Goal: Information Seeking & Learning: Learn about a topic

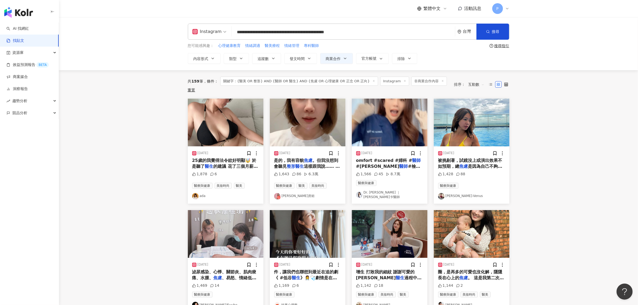
drag, startPoint x: 274, startPoint y: 32, endPoint x: 478, endPoint y: 41, distance: 204.5
click at [478, 41] on div "**********" at bounding box center [348, 44] width 343 height 40
click at [259, 33] on input "**********" at bounding box center [343, 32] width 219 height 12
click at [496, 31] on span "搜尋" at bounding box center [496, 31] width 8 height 4
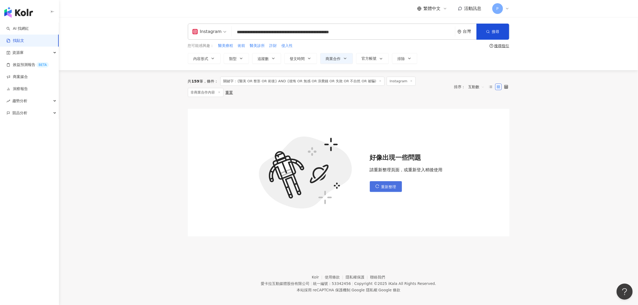
click at [390, 186] on button "重新整理" at bounding box center [386, 186] width 32 height 11
click at [389, 185] on span "重新整理" at bounding box center [388, 187] width 15 height 4
drag, startPoint x: 401, startPoint y: 32, endPoint x: 149, endPoint y: 39, distance: 251.8
click at [149, 39] on div "**********" at bounding box center [348, 43] width 579 height 53
click at [405, 31] on input "**********" at bounding box center [343, 32] width 219 height 12
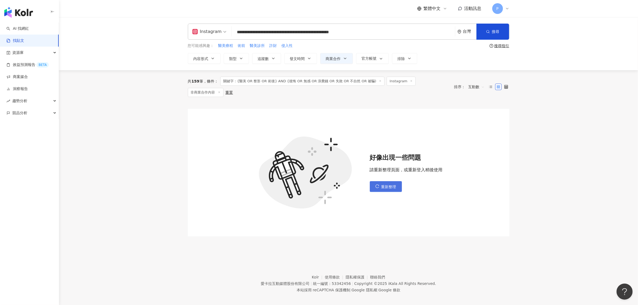
click at [388, 185] on span "重新整理" at bounding box center [388, 187] width 15 height 4
click at [407, 34] on input "**********" at bounding box center [343, 32] width 219 height 12
click at [480, 32] on button "搜尋" at bounding box center [493, 32] width 33 height 16
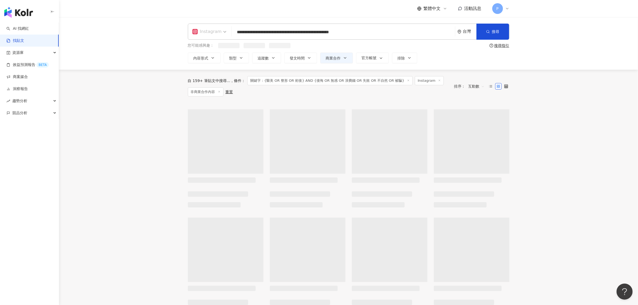
click at [209, 33] on div "Instagram" at bounding box center [206, 31] width 29 height 9
click at [211, 46] on div "不分平台" at bounding box center [210, 46] width 33 height 7
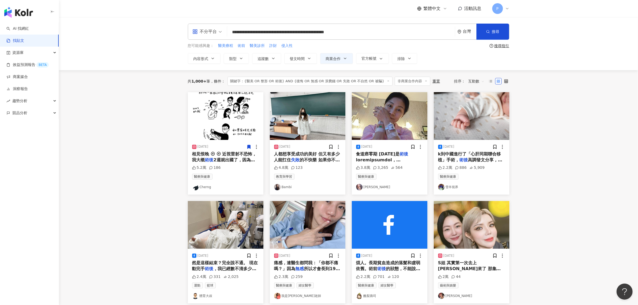
click at [204, 32] on div "不分平台" at bounding box center [204, 31] width 25 height 9
click at [210, 59] on div "Instagram" at bounding box center [209, 56] width 30 height 7
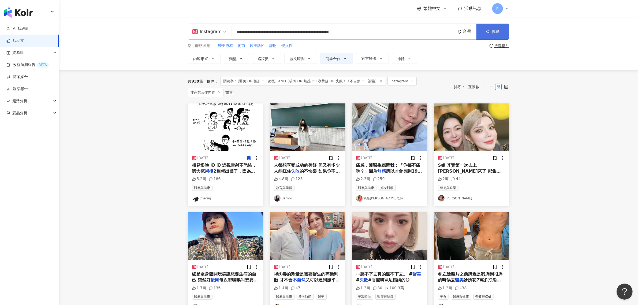
click at [491, 32] on button "搜尋" at bounding box center [493, 32] width 33 height 16
click at [394, 30] on input "**********" at bounding box center [343, 32] width 219 height 12
click at [507, 44] on div "搜尋指引" at bounding box center [502, 46] width 15 height 4
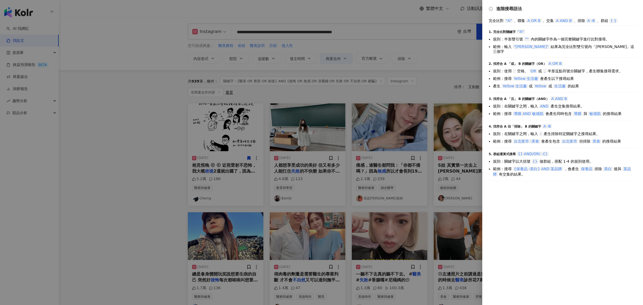
click at [407, 52] on div at bounding box center [321, 152] width 643 height 305
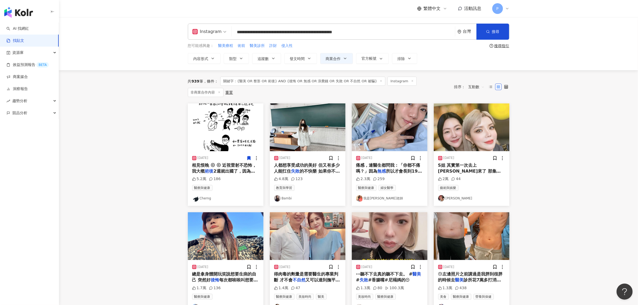
click at [405, 32] on input "**********" at bounding box center [343, 32] width 219 height 12
click at [277, 32] on input "**********" at bounding box center [343, 32] width 219 height 12
click at [487, 34] on icon "button" at bounding box center [488, 32] width 4 height 4
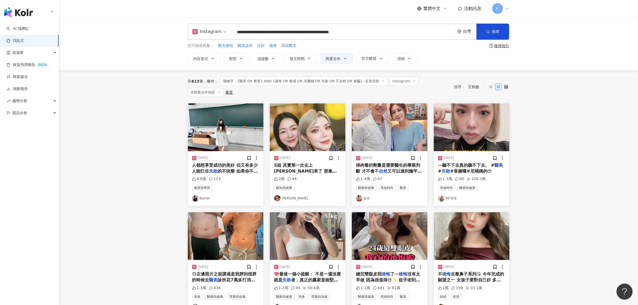
click at [243, 169] on span "的不快樂 如果你不能接受最壞的結果" at bounding box center [225, 174] width 66 height 11
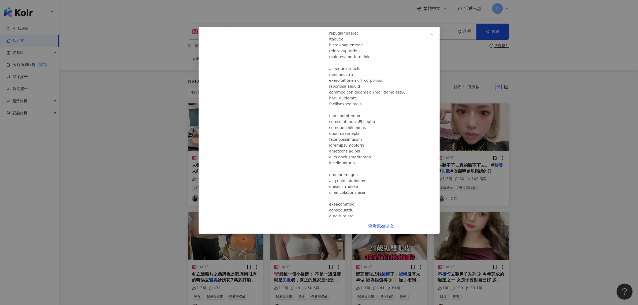
scroll to position [393, 0]
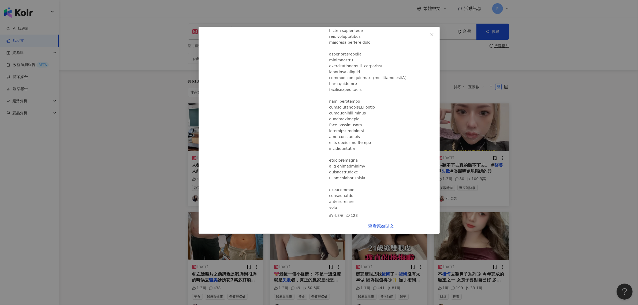
click at [540, 126] on div "Bambi [DATE] 4.8萬 123 查看原始貼文" at bounding box center [319, 152] width 638 height 305
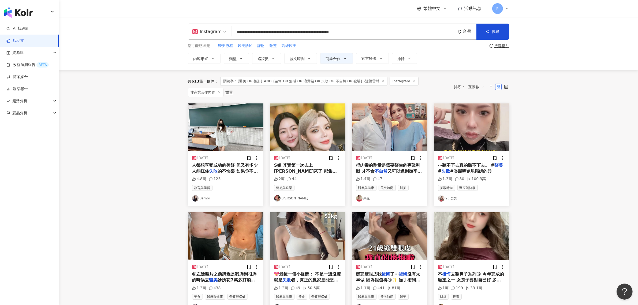
click at [386, 163] on span "得肉毒的劑量是需要醫生的專業判斷 才不會" at bounding box center [388, 168] width 64 height 11
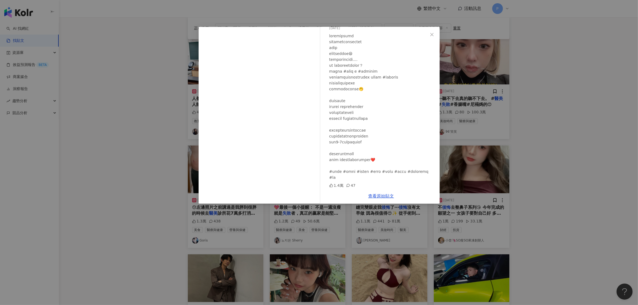
scroll to position [67, 0]
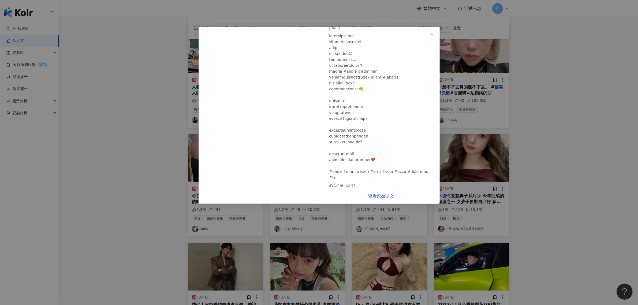
click at [505, 117] on div "朵兒 [DATE] 1.4萬 47 查看原始貼文" at bounding box center [319, 152] width 638 height 305
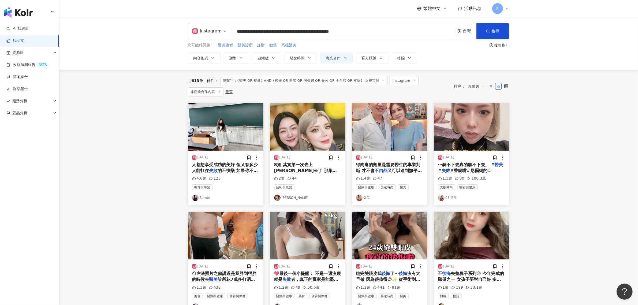
scroll to position [0, 0]
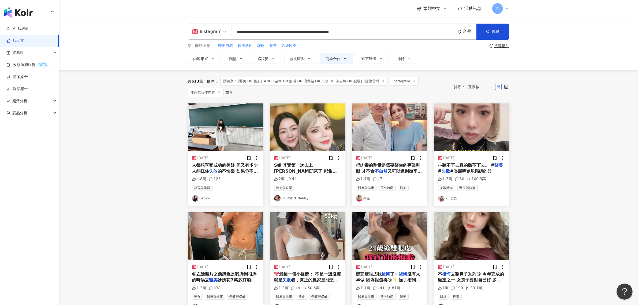
click at [460, 156] on div "[DATE] ⋯聽不下去真的聽不下去。 # 醫美 # 失敗 #香腸嘴#尼褟媽的😍 1.3萬 80 100.3萬 美妝時尚 醫療與健康 96’笑笑" at bounding box center [472, 178] width 76 height 55
click at [458, 163] on span "⋯聽不下去真的聽不下去。 #" at bounding box center [466, 165] width 57 height 5
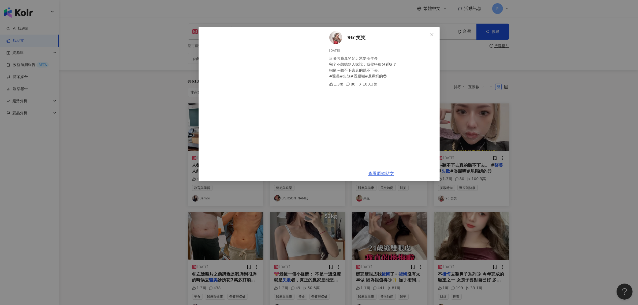
click at [580, 141] on div "96’笑笑 [DATE] 這張唇我真的足足惡夢兩年多 完全不想聽到人家說：我覺得很好看呀？ 抱歉⋯聽不下去真的聽不下去。 #醫美#失敗#香腸嘴#尼褟媽的😍 1…" at bounding box center [319, 152] width 638 height 305
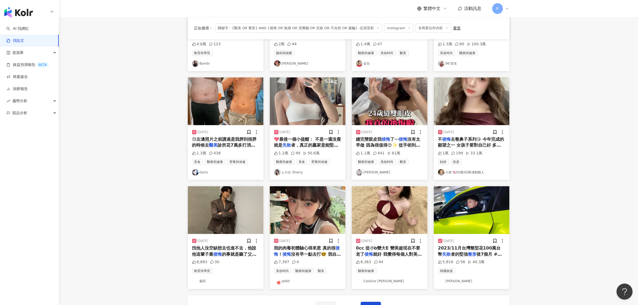
scroll to position [134, 0]
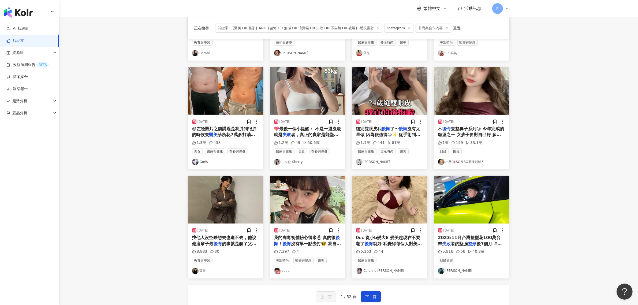
click at [231, 133] on span "診所花7萬多打消脂針後更加的腫脹哈哈" at bounding box center [223, 137] width 63 height 11
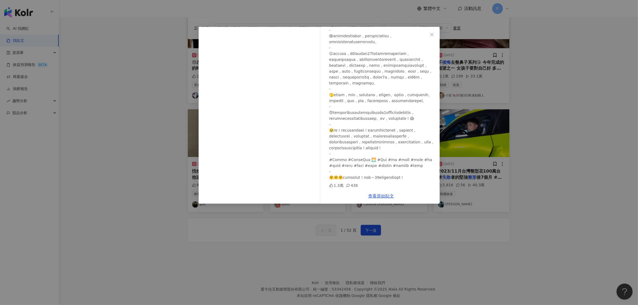
scroll to position [201, 0]
click at [533, 105] on div "Goris [DATE] 1.3萬 438 查看原始貼文" at bounding box center [319, 152] width 638 height 305
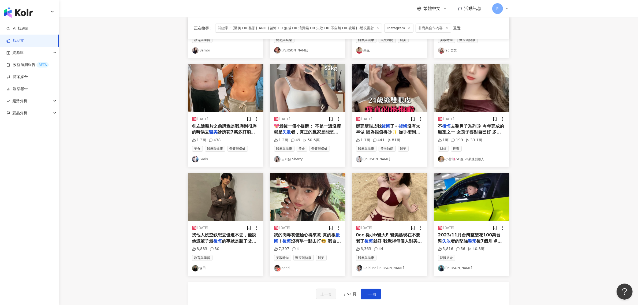
scroll to position [134, 0]
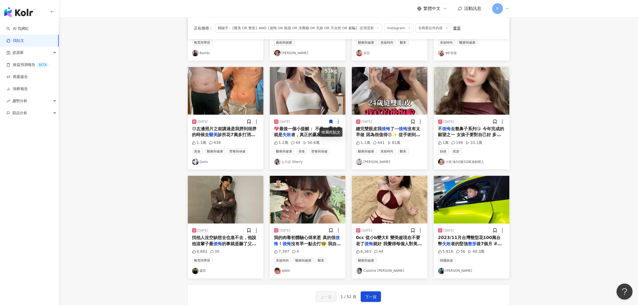
click at [317, 130] on span "💖最後一個小提醒： 不是一週沒瘦就是" at bounding box center [307, 131] width 67 height 11
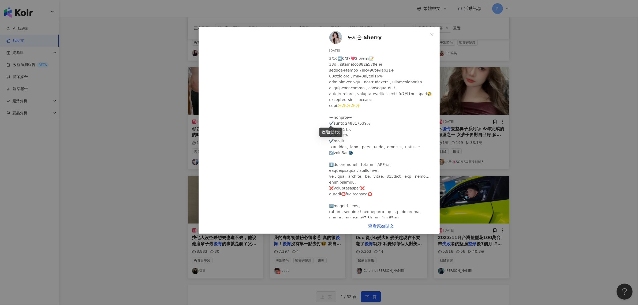
click at [516, 105] on div "노지은 Sherry [DATE] 1.2萬 49 50.6萬 查看原始貼文" at bounding box center [319, 152] width 638 height 305
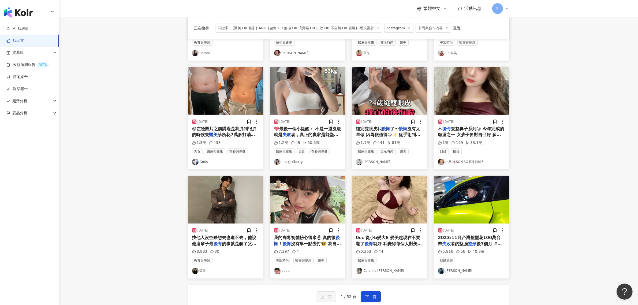
click at [297, 132] on span "者，真正的贏家是能堅持3個月、半年、" at bounding box center [306, 137] width 64 height 11
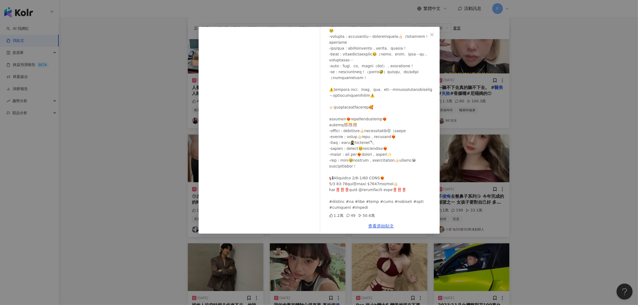
scroll to position [67, 0]
click at [523, 145] on div "노지은 Sherry [DATE] 1.2萬 49 50.6萬 查看原始貼文" at bounding box center [319, 152] width 638 height 305
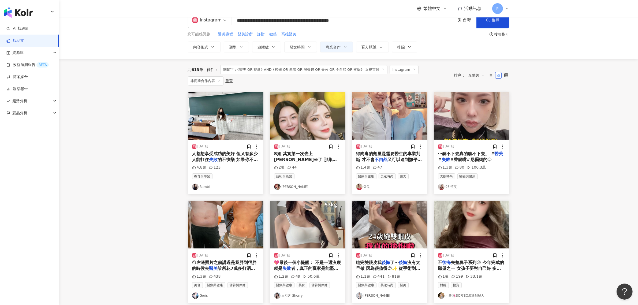
scroll to position [0, 0]
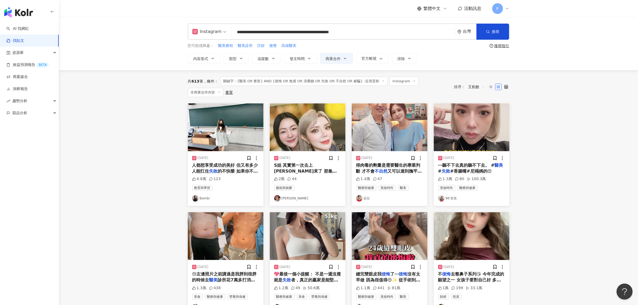
drag, startPoint x: 260, startPoint y: 32, endPoint x: 237, endPoint y: 34, distance: 22.3
click at [237, 34] on input "**********" at bounding box center [343, 32] width 219 height 12
drag, startPoint x: 306, startPoint y: 32, endPoint x: 360, endPoint y: 33, distance: 53.6
click at [360, 33] on input "**********" at bounding box center [343, 32] width 219 height 12
drag, startPoint x: 310, startPoint y: 32, endPoint x: 412, endPoint y: 38, distance: 102.5
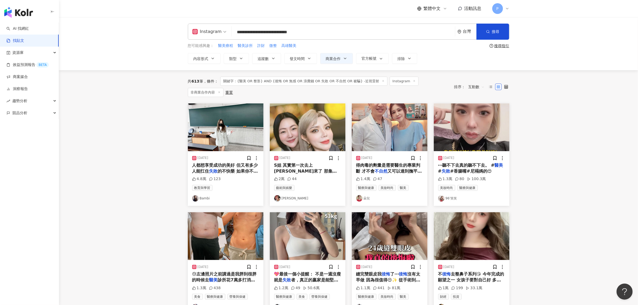
click at [412, 38] on div "**********" at bounding box center [349, 32] width 322 height 16
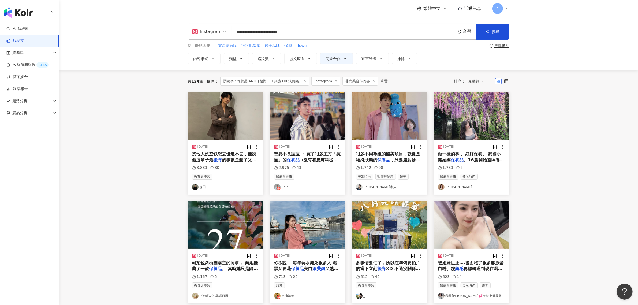
click at [305, 155] on span "想要不長痘痘 → 買了很多主打「抗痘」的" at bounding box center [307, 156] width 67 height 11
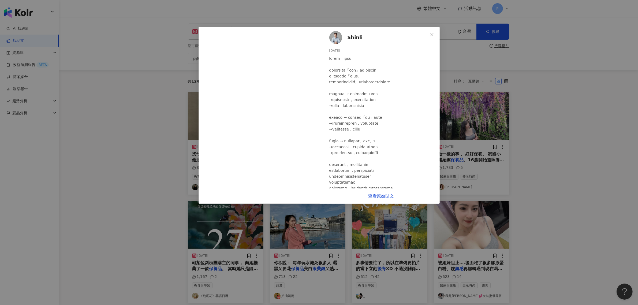
click at [586, 150] on div "Shinli [DATE] 2,975 43 查看原始貼文" at bounding box center [319, 152] width 638 height 305
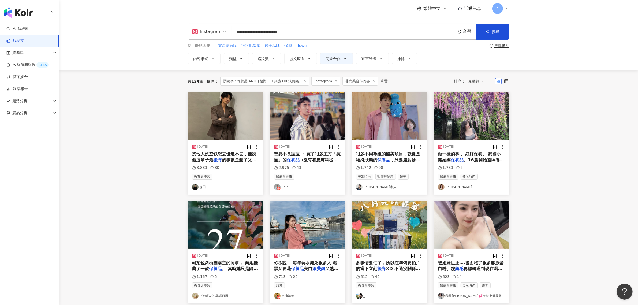
click at [291, 158] on mark "保養品" at bounding box center [293, 159] width 13 height 5
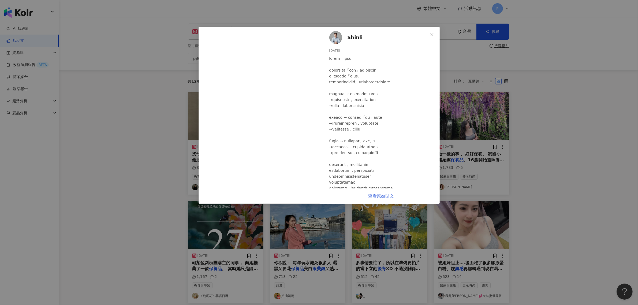
click at [386, 197] on link "查看原始貼文" at bounding box center [382, 196] width 26 height 5
click at [130, 91] on div "Shinli [DATE] 2,975 43 查看原始貼文" at bounding box center [319, 152] width 638 height 305
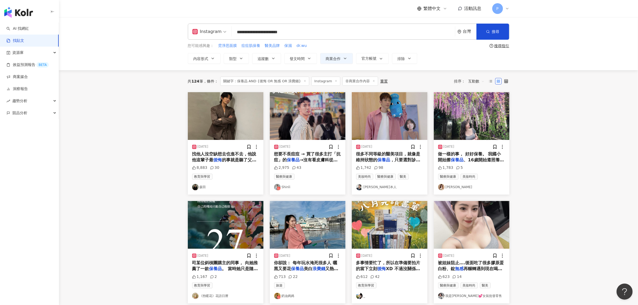
click at [385, 156] on span "很多不同等級的醫美項目，就像是維持狀態的" at bounding box center [388, 156] width 64 height 11
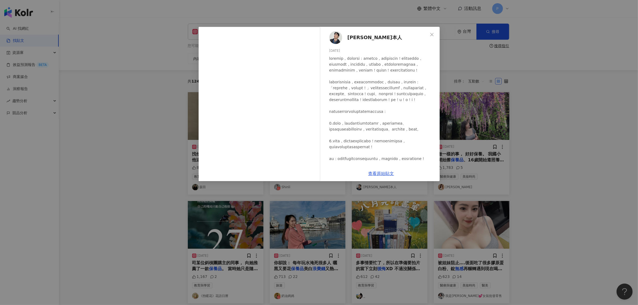
click at [574, 172] on div "[PERSON_NAME]本人 [DATE] 1,742 98 查看原始貼文" at bounding box center [319, 152] width 638 height 305
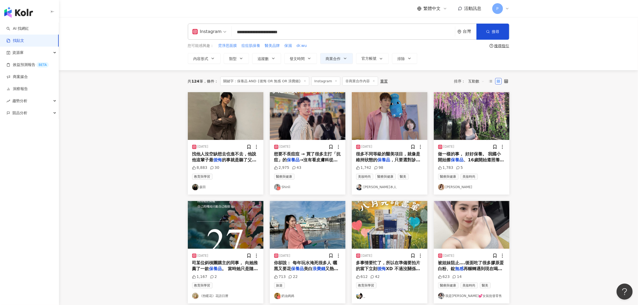
click at [378, 154] on span "很多不同等級的醫美項目，就像是維持狀態的" at bounding box center [388, 156] width 64 height 11
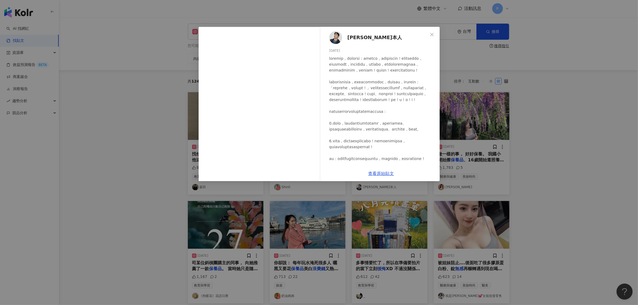
click at [567, 172] on div "[PERSON_NAME]本人 [DATE] 1,742 98 查看原始貼文" at bounding box center [319, 152] width 638 height 305
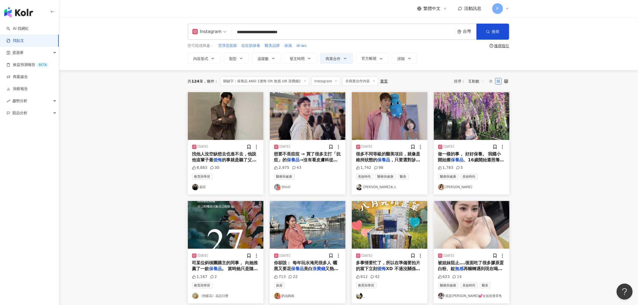
click at [365, 156] on span "很多不同等級的醫美項目，就像是維持狀態的" at bounding box center [388, 156] width 64 height 11
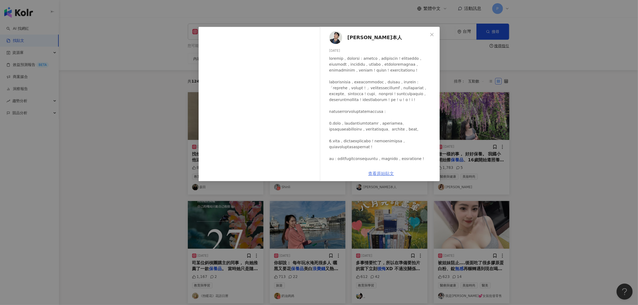
click at [391, 172] on link "查看原始貼文" at bounding box center [382, 173] width 26 height 5
click at [566, 153] on div "[PERSON_NAME]本人 [DATE] 1,742 98 查看原始貼文" at bounding box center [319, 152] width 638 height 305
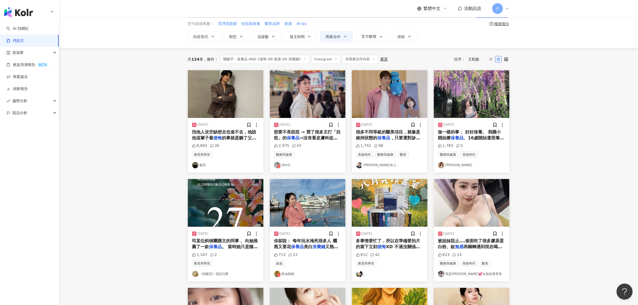
scroll to position [34, 0]
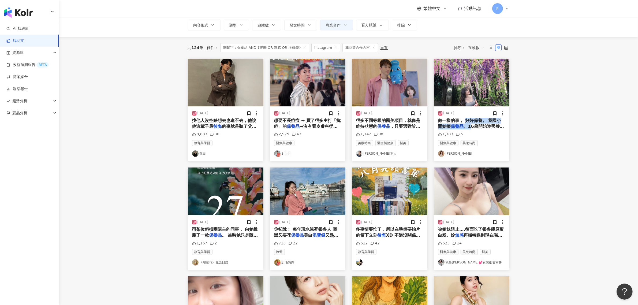
click at [466, 123] on span "做一樣的事， 好好保養。 我國小開始擦 保養品 、16歲開始遵照養身老師的指導吃東" at bounding box center [471, 126] width 66 height 17
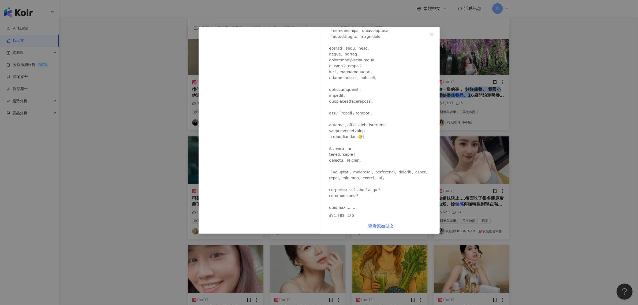
scroll to position [101, 0]
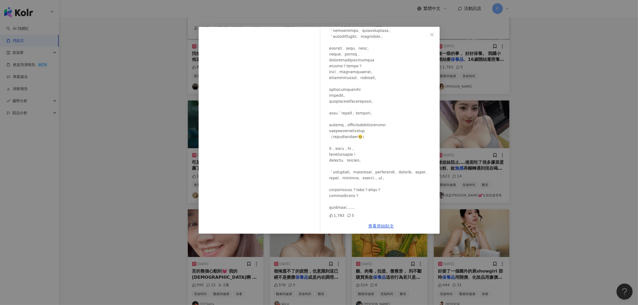
click at [556, 125] on div "[PERSON_NAME] [DATE] 1,783 5 查看原始貼文" at bounding box center [319, 152] width 638 height 305
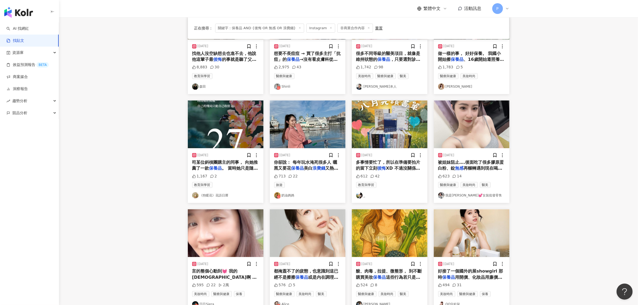
scroll to position [134, 0]
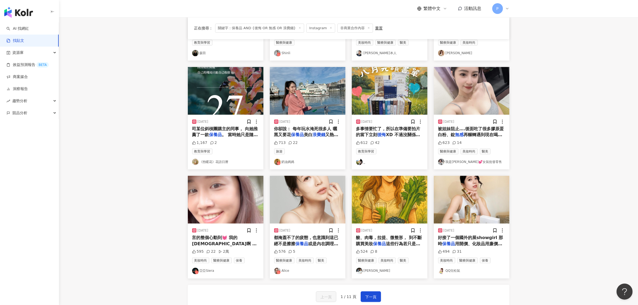
click at [207, 128] on span "司某位斜槓團購主的同事， 向她推薦了一款" at bounding box center [225, 131] width 66 height 11
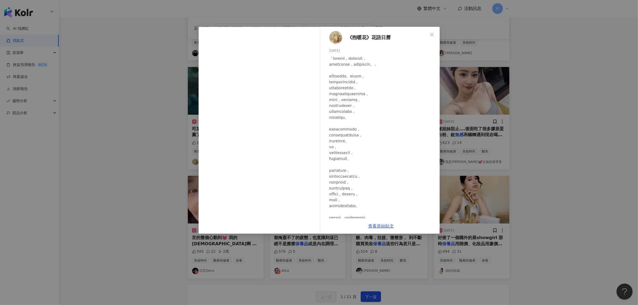
click at [121, 184] on div "《煦暖花》花語日曆 [DATE] 1,167 2 查看原始貼文" at bounding box center [319, 152] width 638 height 305
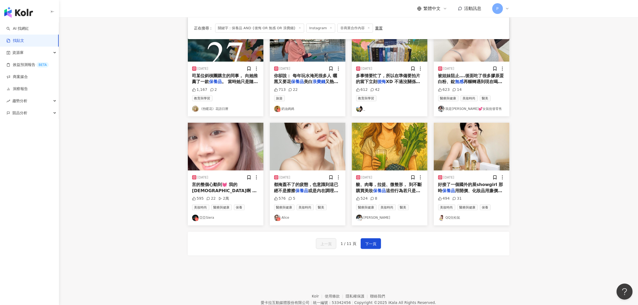
scroll to position [201, 0]
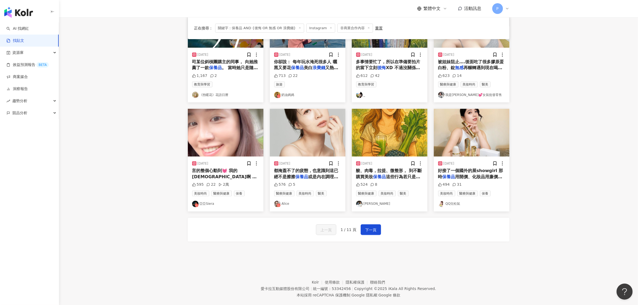
click at [479, 67] on span "再輾轉遇到現在喝了快一年膠原蛋白靚顏" at bounding box center [470, 70] width 64 height 11
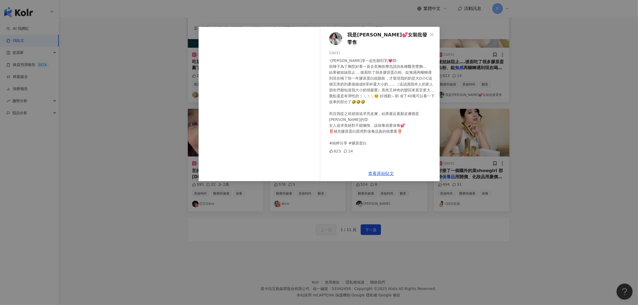
click at [565, 168] on div "我是[PERSON_NAME]💕女裝批發零售 [DATE] -[PERSON_NAME]享一起彤顏巨乳💗耶- 前陣子為了胸型好看一直去美胸按摩也諮詢各種醫美豐…" at bounding box center [319, 152] width 638 height 305
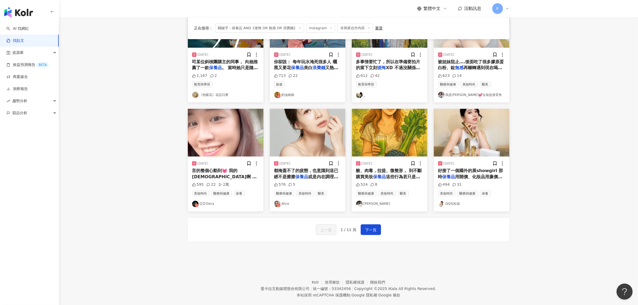
click at [328, 177] on span "或是內在調理就能恢復的。陸續聽到很" at bounding box center [306, 179] width 64 height 11
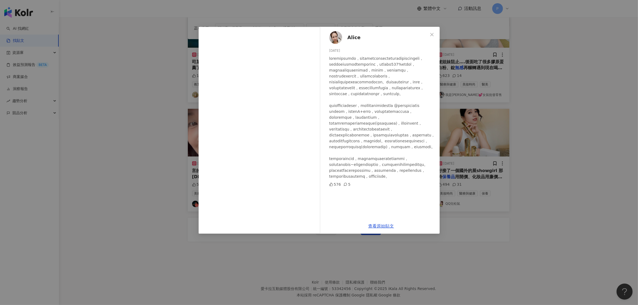
scroll to position [34, 0]
click at [587, 184] on div "[PERSON_NAME] [DATE] 576 5 查看原始貼文" at bounding box center [319, 152] width 638 height 305
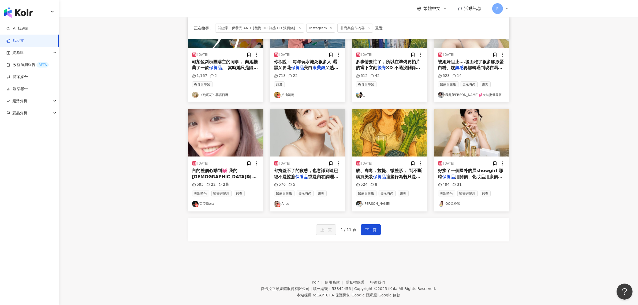
click at [396, 176] on span "這些行為若只是出於恐懼、 怕老或比" at bounding box center [388, 179] width 64 height 11
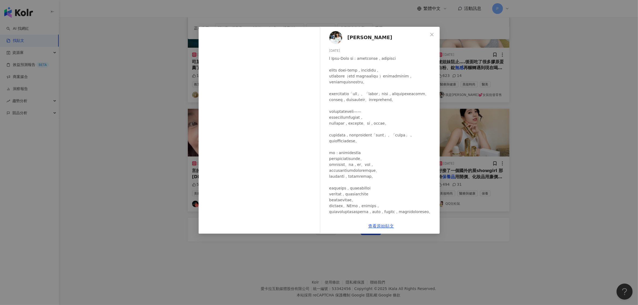
click at [525, 164] on div "[PERSON_NAME] [DATE] 524 8 查看原始貼文" at bounding box center [319, 152] width 638 height 305
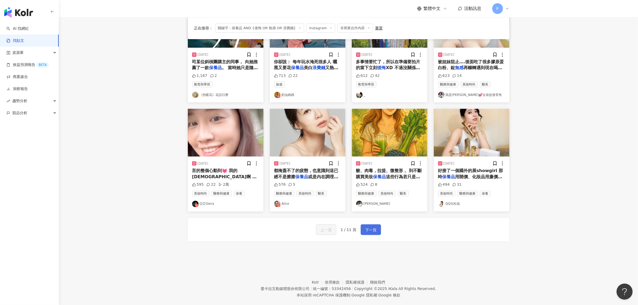
click at [371, 231] on span "下一頁" at bounding box center [370, 230] width 11 height 6
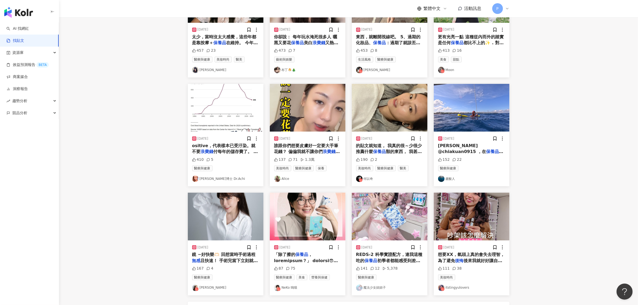
scroll to position [0, 0]
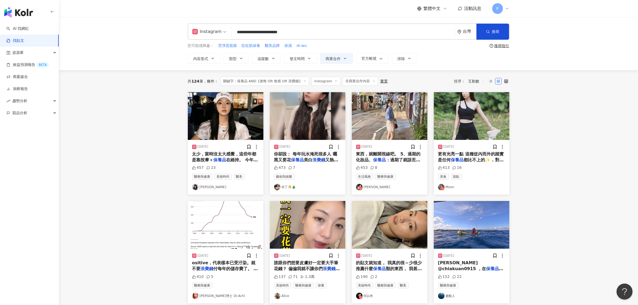
click at [226, 158] on mark "保養品" at bounding box center [220, 159] width 13 height 5
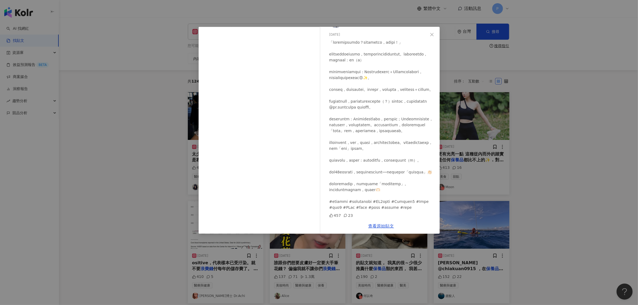
scroll to position [81, 0]
click at [91, 109] on div "[PERSON_NAME] [DATE] 457 23 查看原始貼文" at bounding box center [319, 152] width 638 height 305
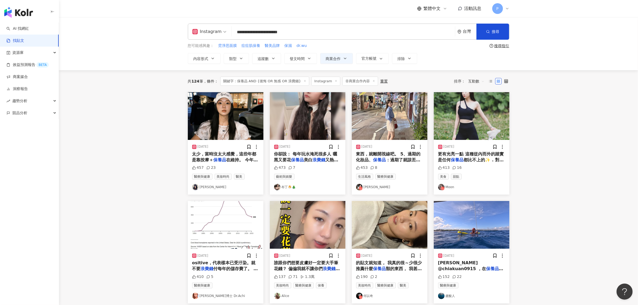
drag, startPoint x: 313, startPoint y: 33, endPoint x: 180, endPoint y: 45, distance: 134.1
click at [180, 45] on div "**********" at bounding box center [348, 44] width 343 height 40
click at [209, 29] on div "Instagram" at bounding box center [206, 31] width 29 height 9
type input "**********"
click at [215, 46] on div "不分平台" at bounding box center [210, 46] width 33 height 7
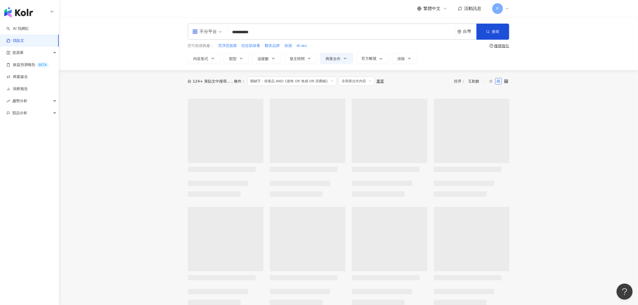
click at [202, 32] on div "不分平台" at bounding box center [204, 31] width 25 height 9
click at [207, 58] on div "Instagram" at bounding box center [209, 56] width 30 height 7
click at [129, 118] on main "**********" at bounding box center [348, 238] width 579 height 443
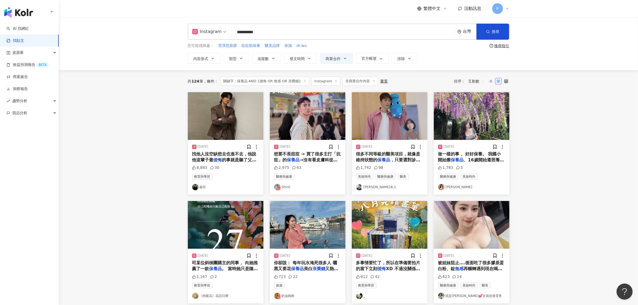
click at [266, 34] on input "**********" at bounding box center [343, 32] width 219 height 12
click at [491, 30] on button "搜尋" at bounding box center [493, 32] width 33 height 16
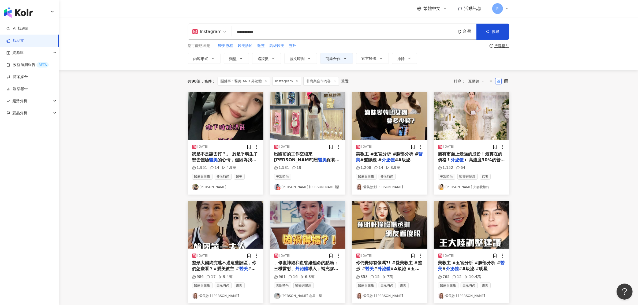
click at [238, 157] on span "的心情，但因為我本人如懶豬能不化妝出" at bounding box center [224, 162] width 64 height 11
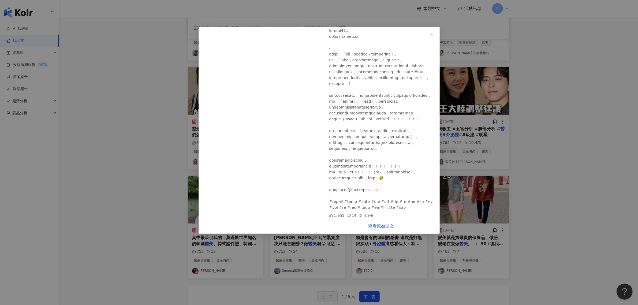
scroll to position [67, 0]
click at [543, 139] on div "[PERSON_NAME] [DATE] 1,951 14 4.9萬 查看原始貼文" at bounding box center [319, 152] width 638 height 305
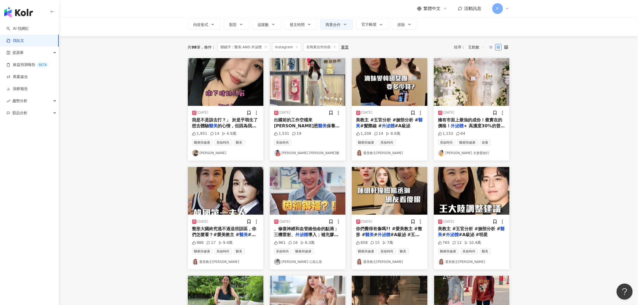
scroll to position [34, 0]
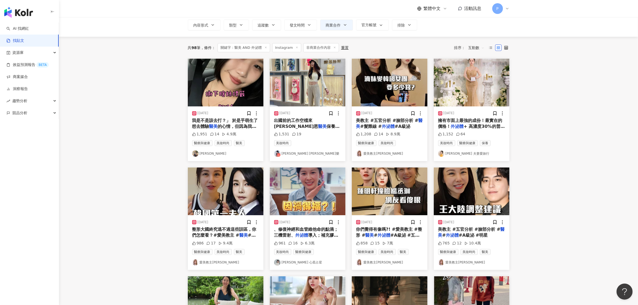
click at [395, 128] on span "#A級泌" at bounding box center [403, 126] width 16 height 5
click at [465, 125] on span "+ 高濃度30%的普拉斯鏈 身為" at bounding box center [471, 129] width 67 height 11
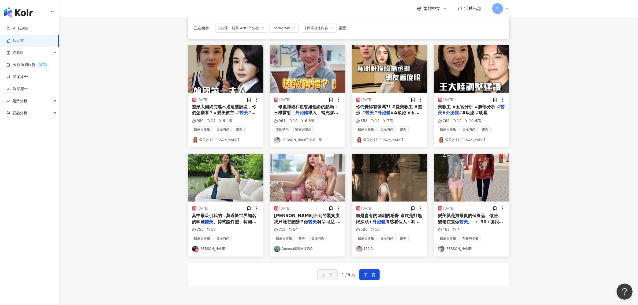
scroll to position [168, 0]
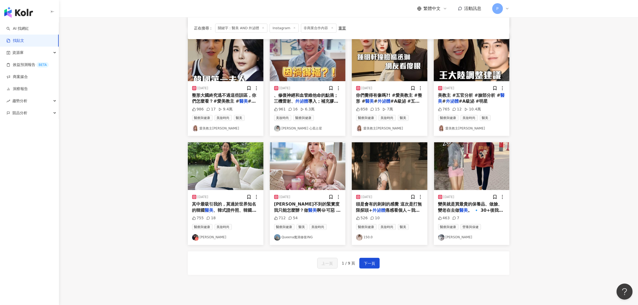
click at [405, 204] on span "頭是會有的刺刺的感覺 這次是打無限探頭+" at bounding box center [389, 207] width 66 height 11
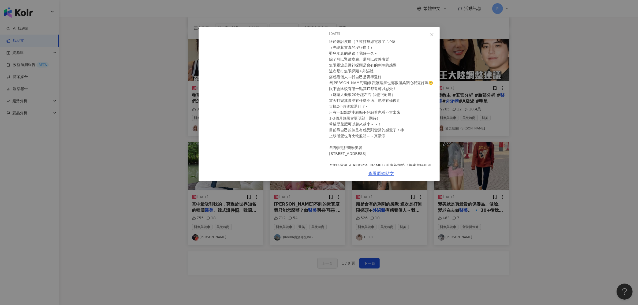
scroll to position [34, 0]
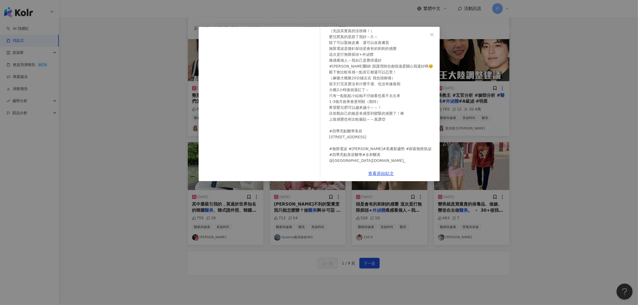
click at [345, 54] on div "終於來討皮痛（？來打無線電波了.ᐟ.ᐟ😂 （先說其實真的沒很痛！） 嬰兒肥真的是跟了我好～久～ 除了可以緊緻皮膚、還可以改善膚質 無限電波是微針探頭是會有的刺…" at bounding box center [382, 93] width 106 height 142
drag, startPoint x: 376, startPoint y: 55, endPoint x: 389, endPoint y: 57, distance: 12.7
click at [389, 57] on div "終於來討皮痛（？來打無線電波了.ᐟ.ᐟ😂 （先說其實真的沒很痛！） 嬰兒肥真的是跟了我好～久～ 除了可以緊緻皮膚、還可以改善膚質 無限電波是微針探頭是會有的刺…" at bounding box center [382, 93] width 106 height 142
click at [389, 93] on div "終於來討皮痛（？來打無線電波了.ᐟ.ᐟ😂 （先說其實真的沒很痛！） 嬰兒肥真的是跟了我好～久～ 除了可以緊緻皮膚、還可以改善膚質 無限電波是微針探頭是會有的刺…" at bounding box center [382, 93] width 106 height 142
drag, startPoint x: 542, startPoint y: 142, endPoint x: 546, endPoint y: 143, distance: 4.2
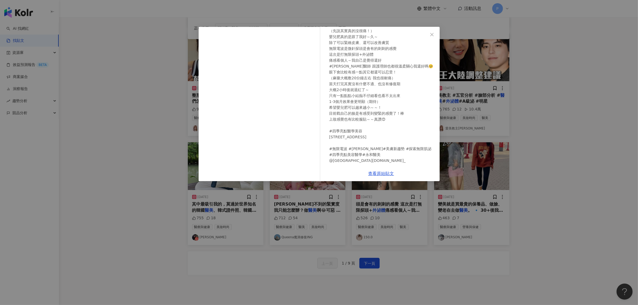
click at [546, 143] on div "150.0 [DATE] 526 10 查看原始貼文" at bounding box center [319, 152] width 638 height 305
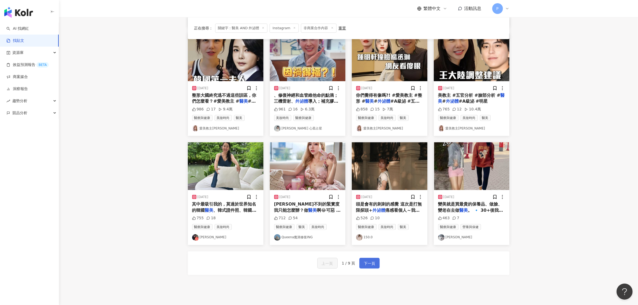
click at [371, 267] on span "下一頁" at bounding box center [369, 263] width 11 height 6
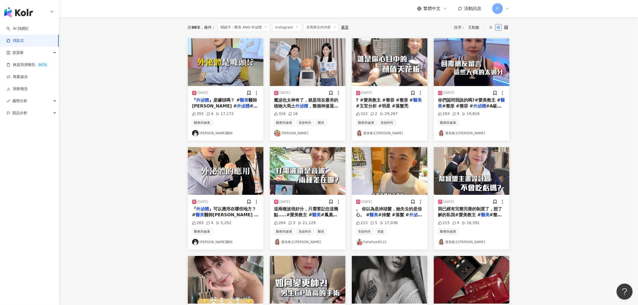
scroll to position [0, 0]
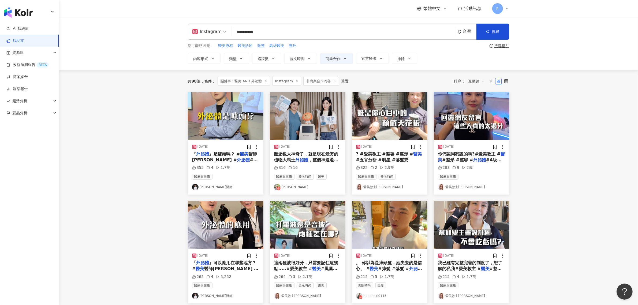
click at [231, 151] on span "』是噱頭嗎？ #" at bounding box center [224, 153] width 31 height 5
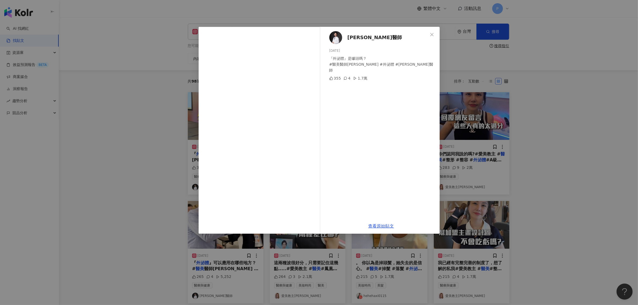
click at [46, 109] on div "[PERSON_NAME]醫師 [DATE] 『外泌體』是噱頭嗎？ #醫美醫師[PERSON_NAME] #外泌體 #[PERSON_NAME]醫師 355 …" at bounding box center [319, 152] width 638 height 305
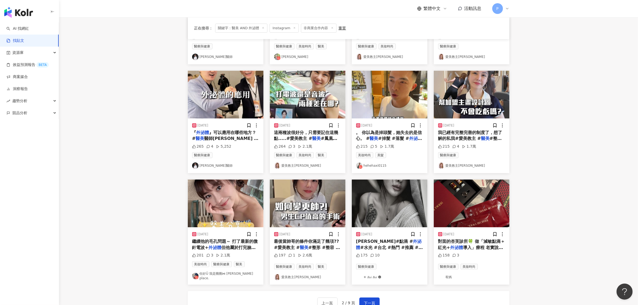
scroll to position [134, 0]
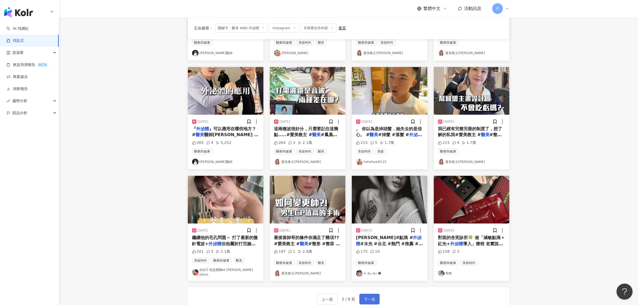
click at [370, 296] on span "下一頁" at bounding box center [369, 299] width 11 height 6
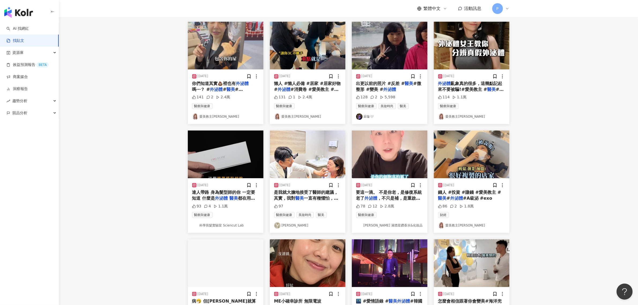
scroll to position [0, 0]
